Goal: Ask a question: Seek information or help from site administrators or community

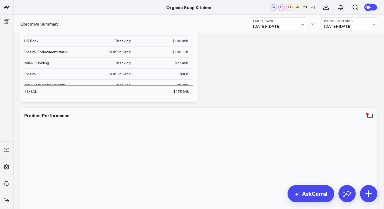
scroll to position [37, 0]
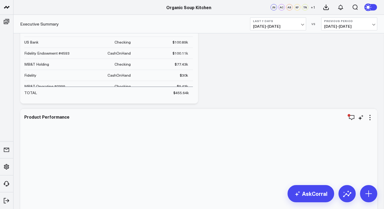
click at [354, 121] on div "Could not render chart, try a different chart type or switch to table format." at bounding box center [198, 213] width 357 height 208
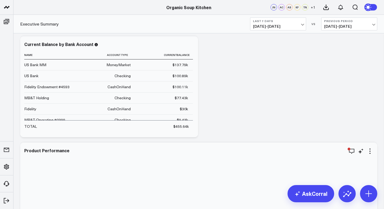
scroll to position [0, 0]
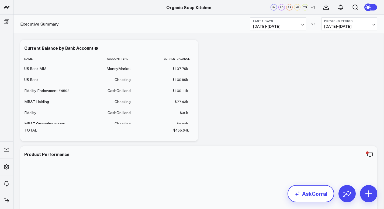
click at [299, 193] on icon at bounding box center [297, 194] width 6 height 6
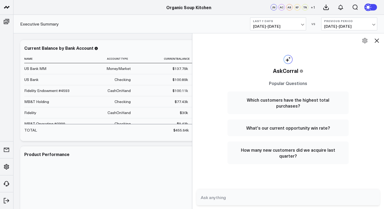
click at [207, 200] on textarea at bounding box center [283, 198] width 169 height 10
type textarea "i"
type textarea "what is our bank balance"
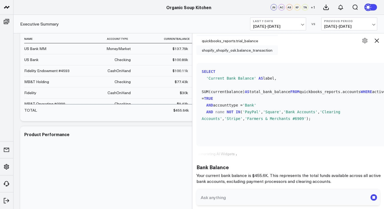
scroll to position [68, 0]
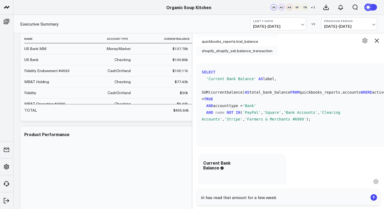
type textarea "iit has read that amount for a few weeks"
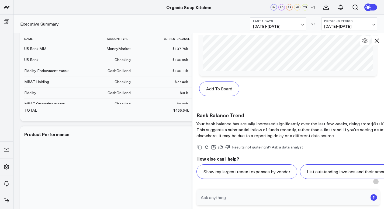
scroll to position [1015, 0]
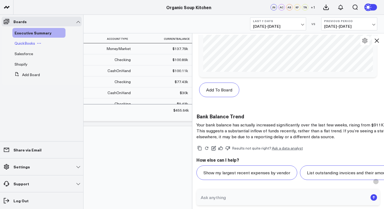
click at [25, 44] on span "QuickBooks" at bounding box center [25, 43] width 20 height 5
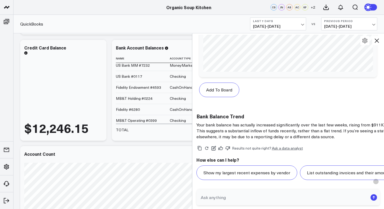
scroll to position [5, 0]
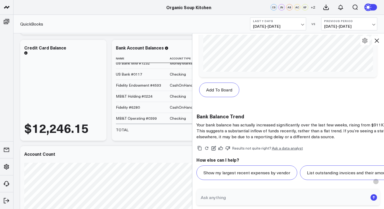
click at [136, 96] on div "MB&T Holding #0224" at bounding box center [134, 96] width 37 height 5
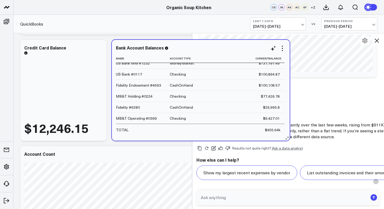
click at [136, 96] on div "MB&T Holding #0224" at bounding box center [134, 96] width 37 height 5
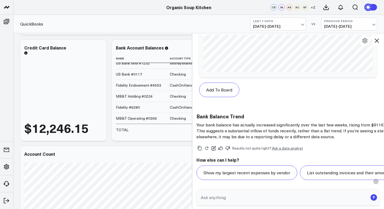
click at [205, 197] on textarea at bounding box center [283, 198] width 169 height 10
type textarea "my executive summary has not moved in a few weeks"
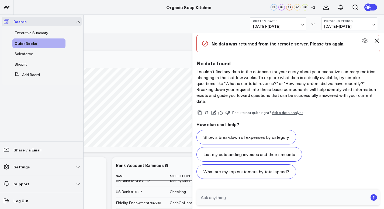
click at [4, 22] on icon at bounding box center [6, 21] width 5 height 5
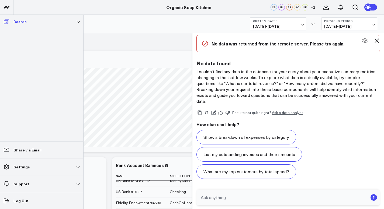
click at [5, 21] on icon at bounding box center [6, 21] width 6 height 6
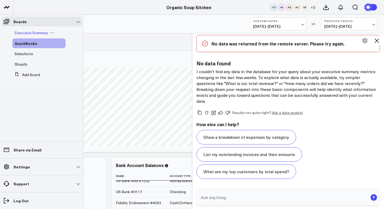
click at [23, 32] on span "Executive Summary" at bounding box center [32, 32] width 34 height 5
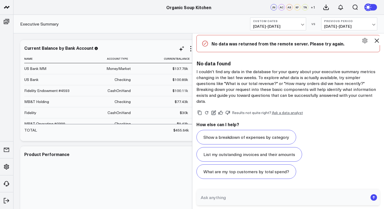
scroll to position [5, 0]
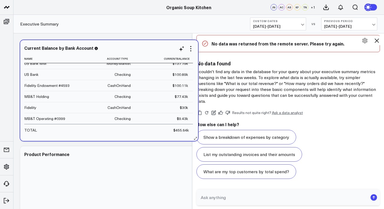
click at [151, 106] on td "$30k" at bounding box center [164, 107] width 57 height 11
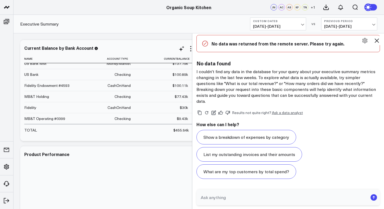
click at [151, 106] on td "$30k" at bounding box center [164, 107] width 57 height 11
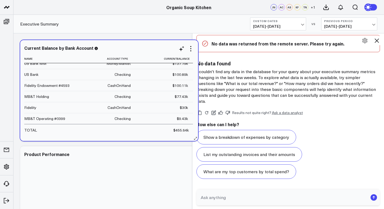
click at [151, 106] on td "$30k" at bounding box center [164, 107] width 57 height 11
